Goal: Task Accomplishment & Management: Manage account settings

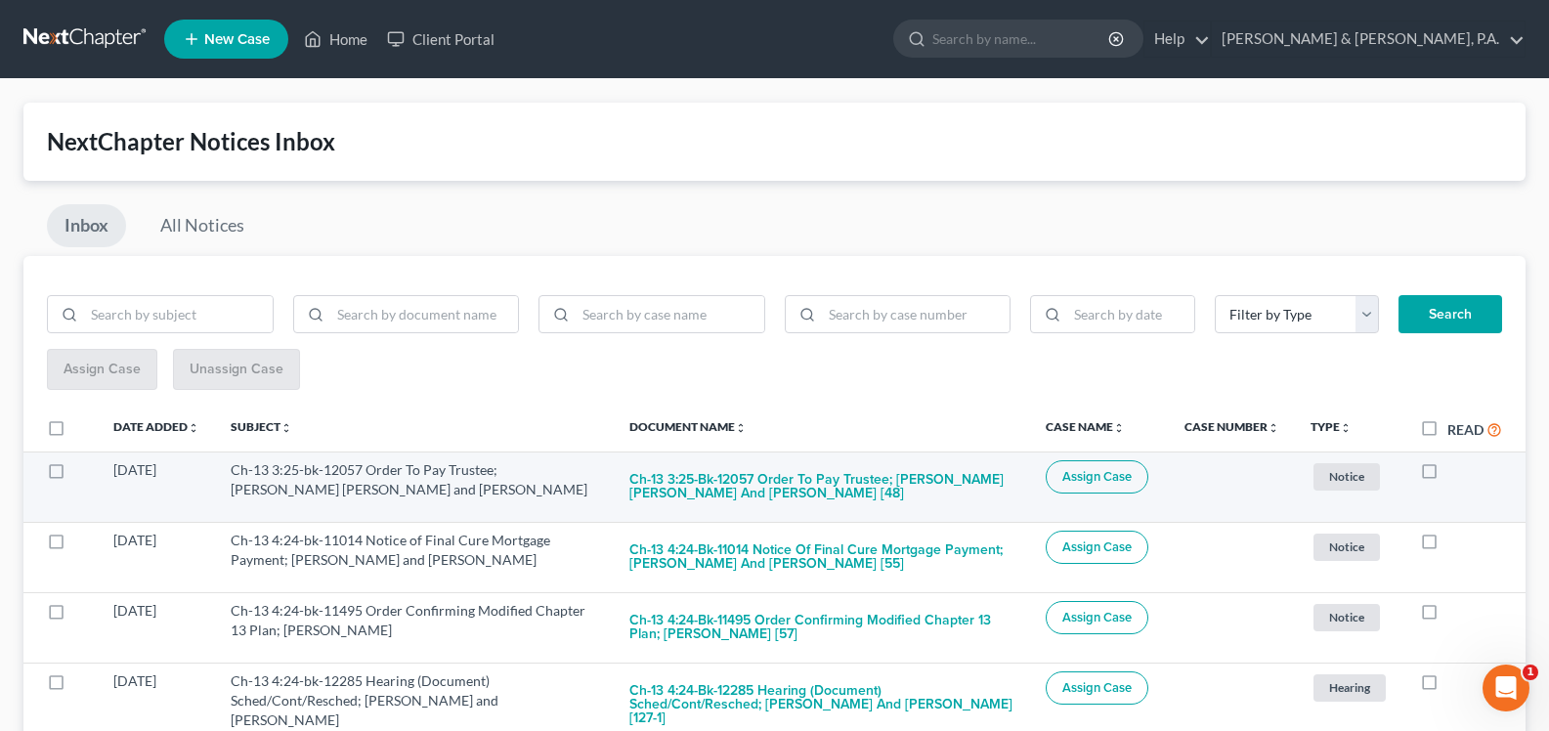
click at [1447, 475] on label at bounding box center [1447, 475] width 0 height 0
click at [1455, 473] on input "checkbox" at bounding box center [1461, 466] width 13 height 13
checkbox input "true"
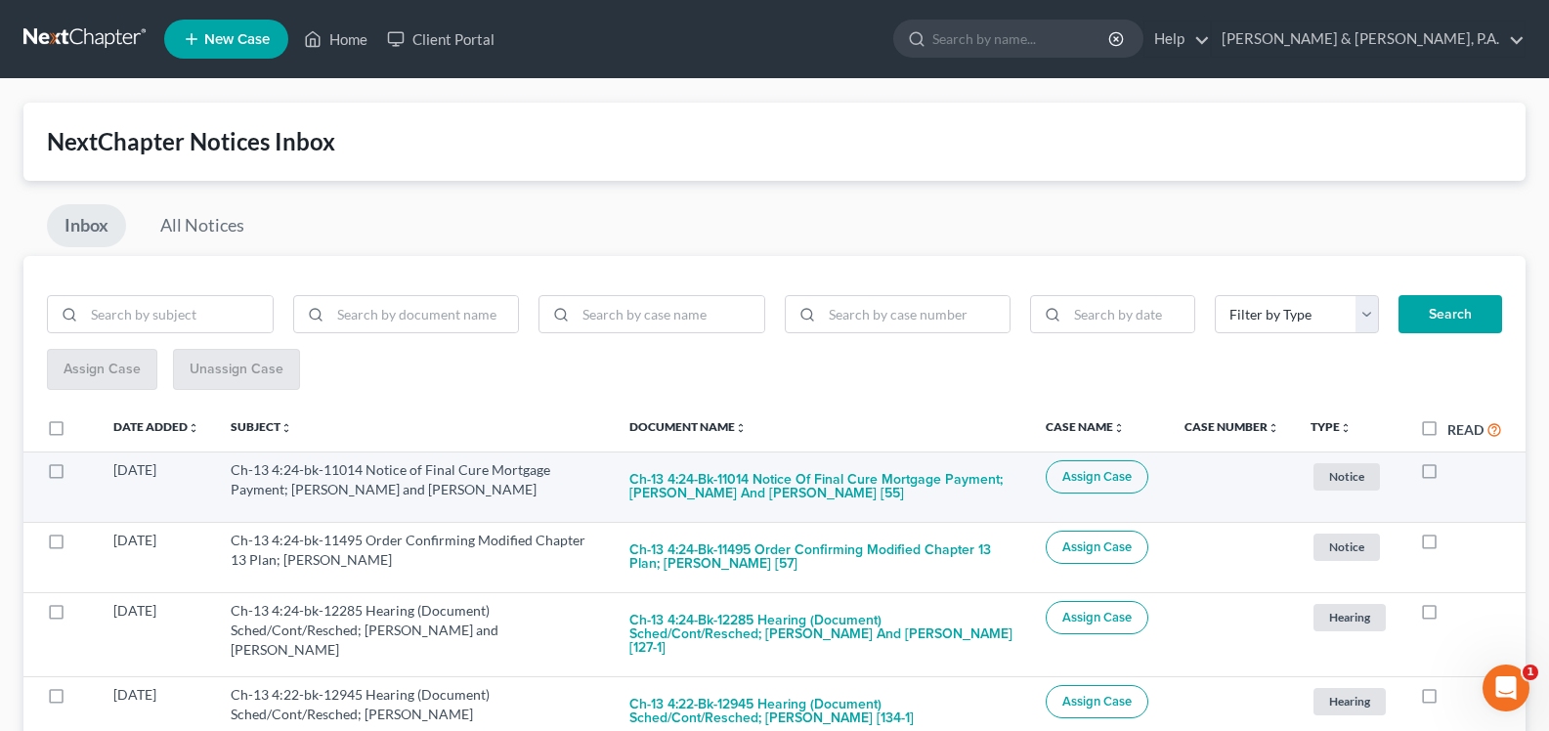
click at [1447, 475] on label at bounding box center [1447, 475] width 0 height 0
click at [1455, 473] on input "checkbox" at bounding box center [1461, 466] width 13 height 13
checkbox input "true"
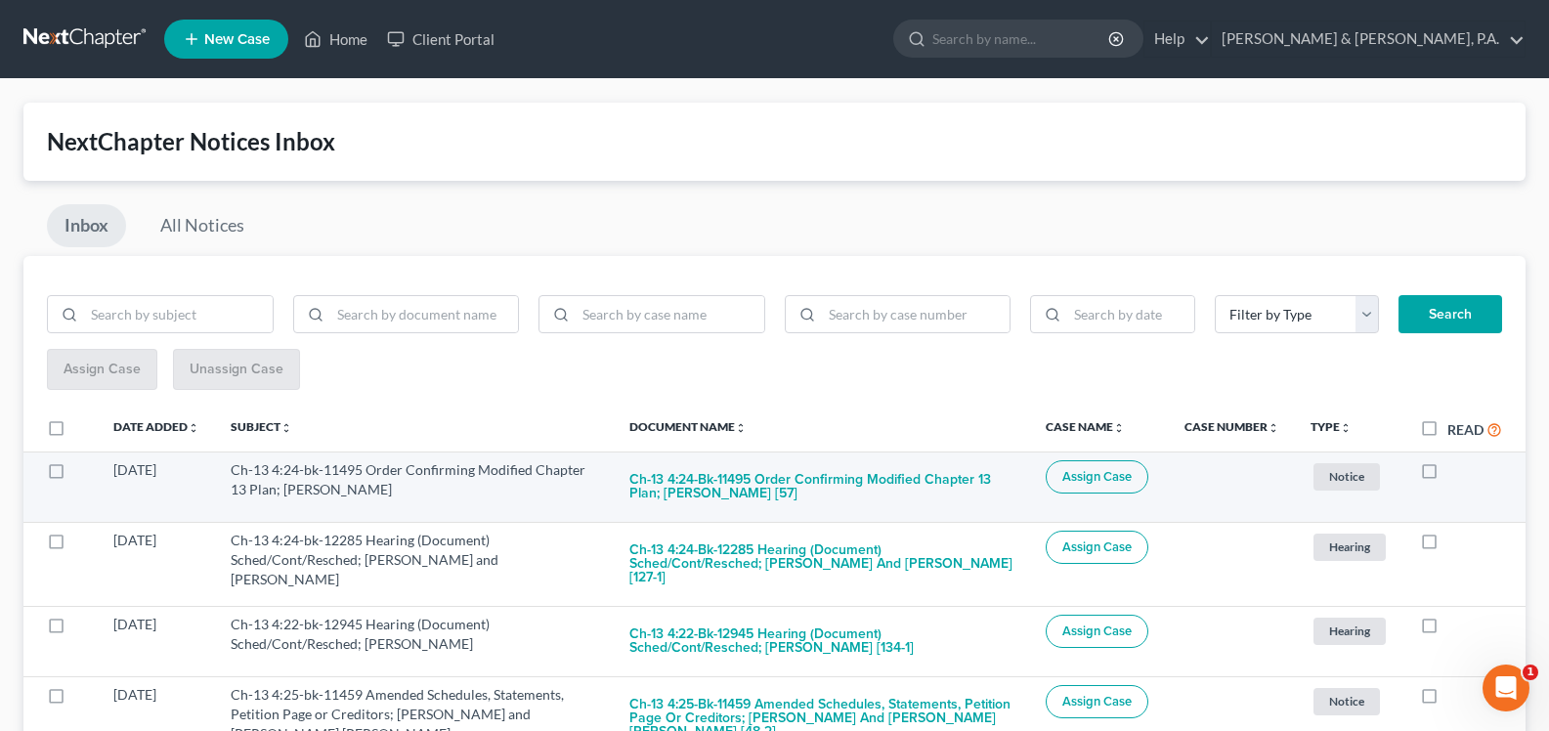
click at [1447, 475] on label at bounding box center [1447, 475] width 0 height 0
click at [1455, 469] on input "checkbox" at bounding box center [1461, 466] width 13 height 13
checkbox input "true"
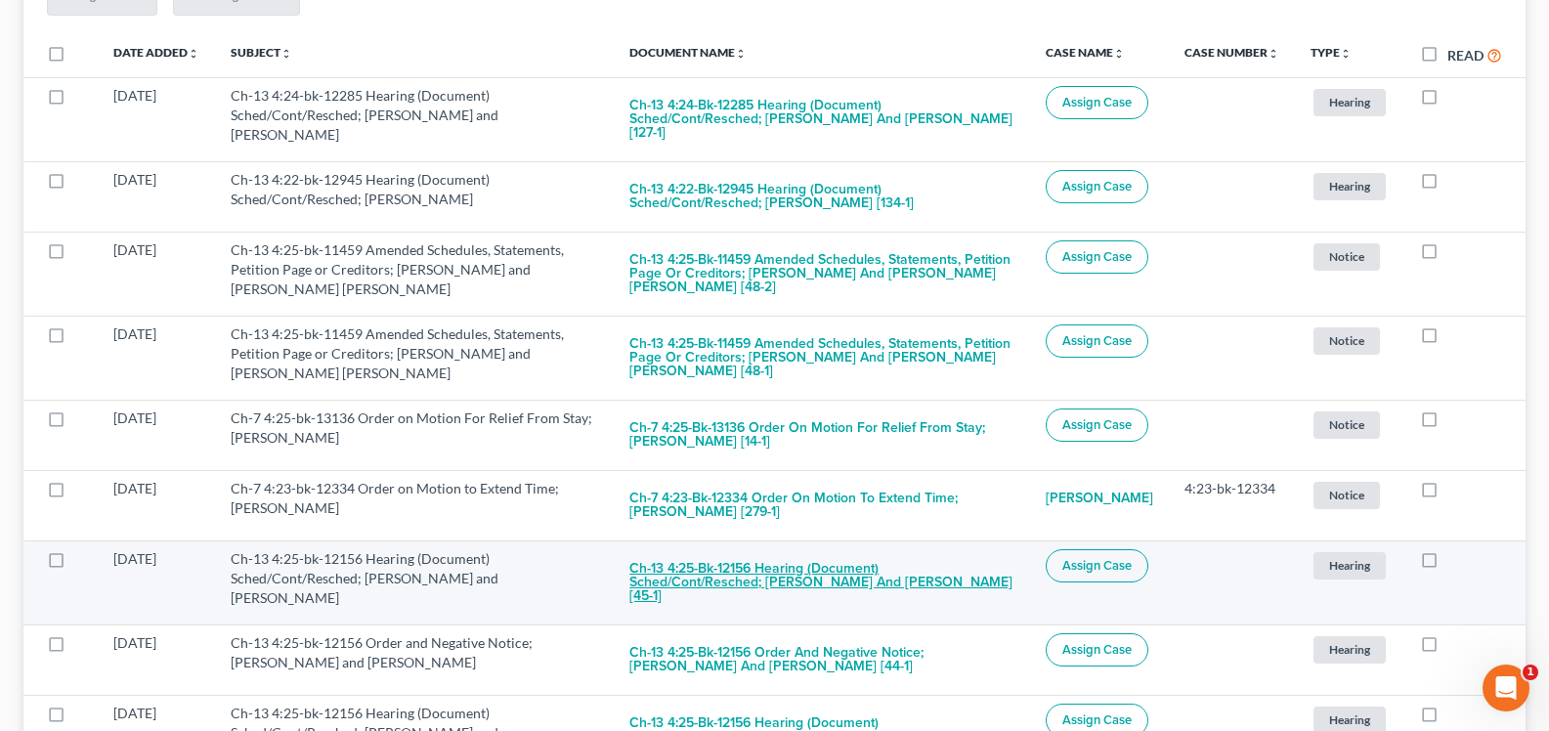
scroll to position [391, 0]
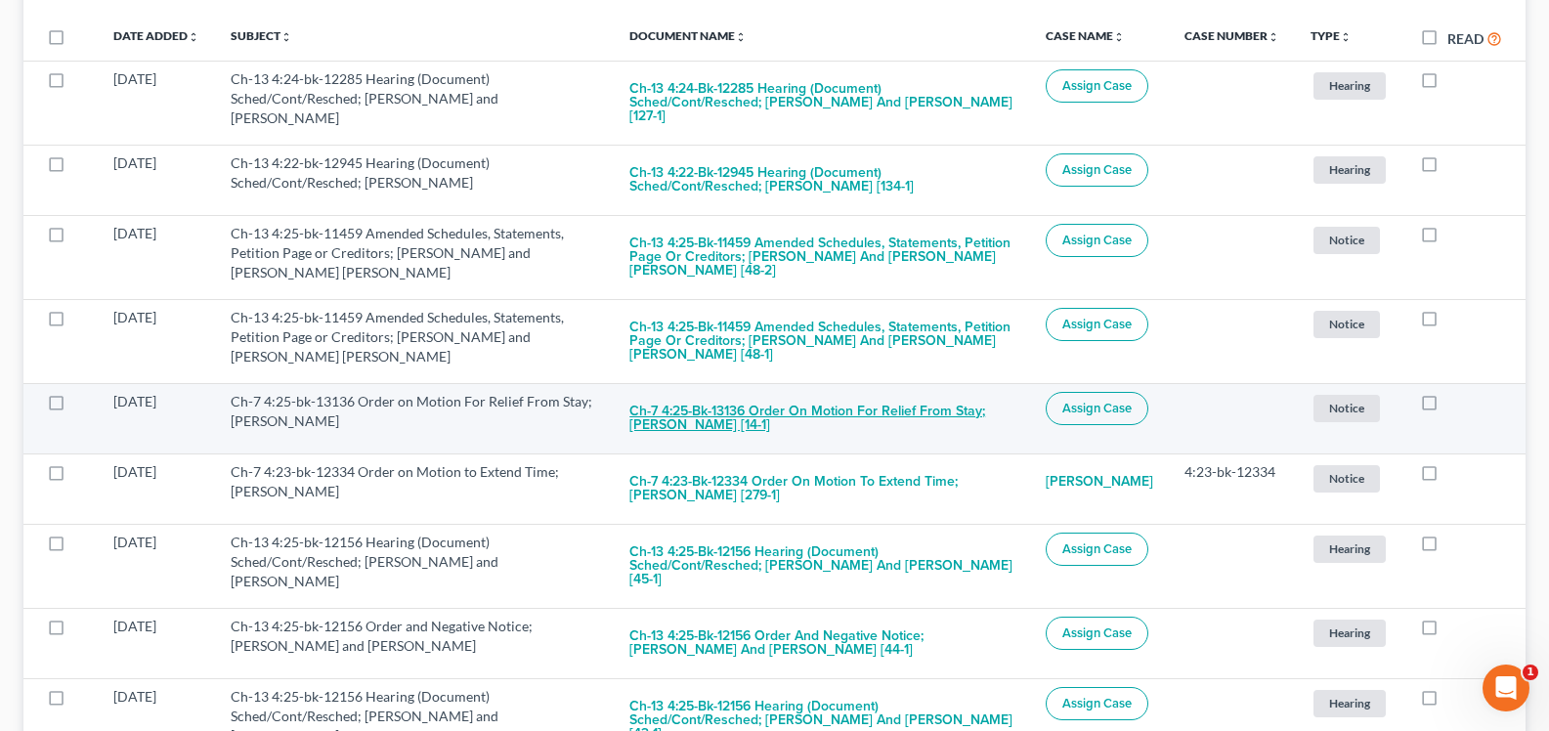
click at [809, 418] on button "Ch-7 4:25-bk-13136 Order on Motion For Relief From Stay; [PERSON_NAME] [14-1]" at bounding box center [821, 418] width 385 height 53
checkbox input "true"
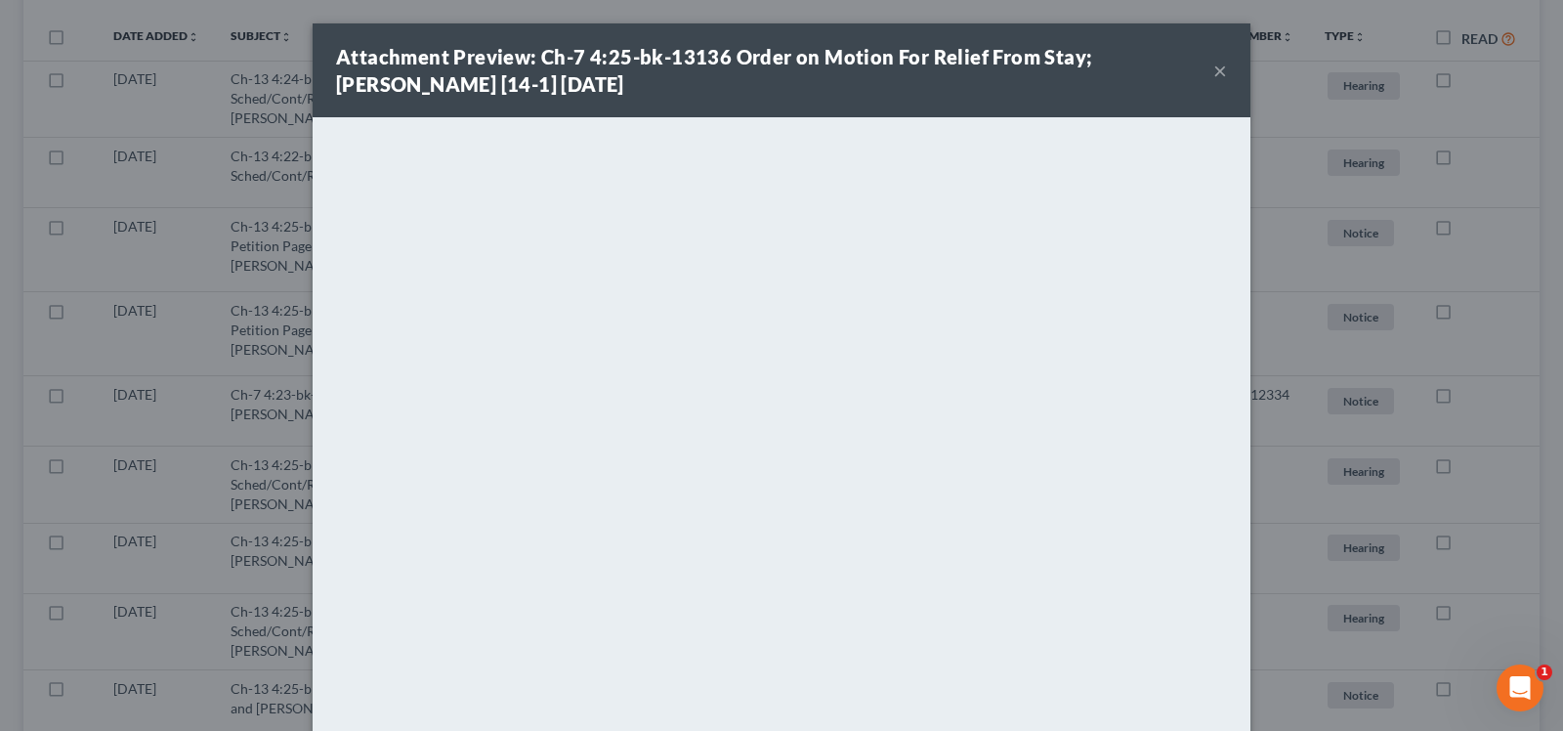
click at [1220, 67] on div "Attachment Preview: Ch-7 4:25-bk-13136 Order on Motion For Relief From Stay; [P…" at bounding box center [782, 70] width 938 height 94
click at [1214, 77] on button "×" at bounding box center [1221, 70] width 14 height 23
